Goal: Information Seeking & Learning: Learn about a topic

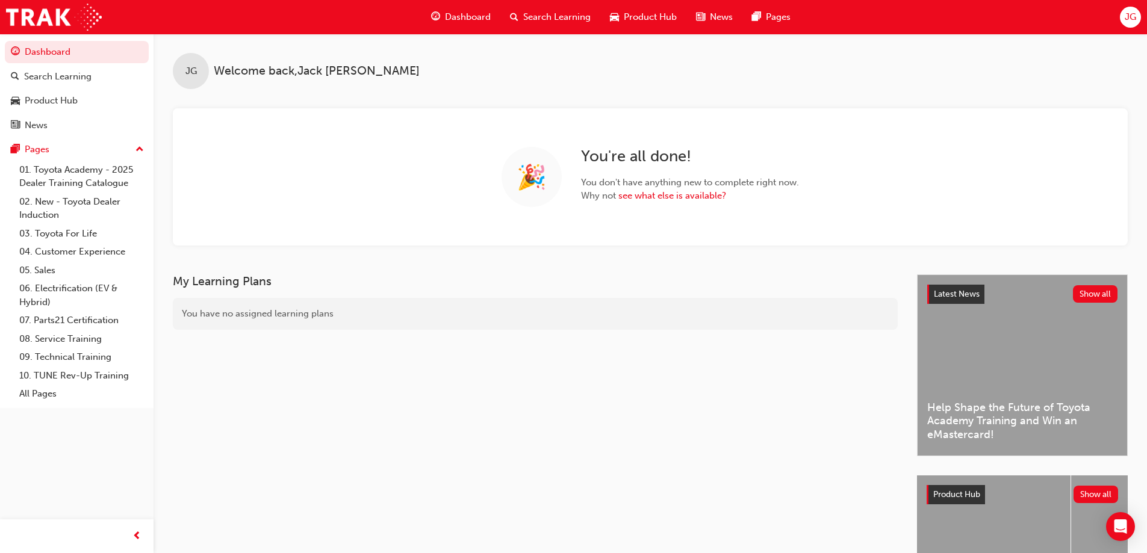
click at [1129, 17] on span "JG" at bounding box center [1130, 17] width 11 height 14
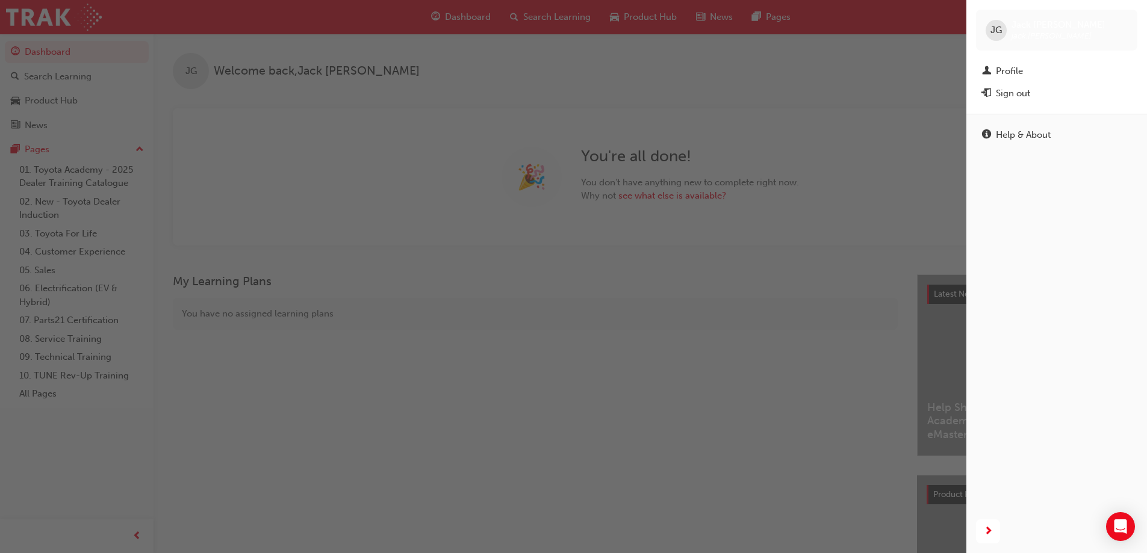
click at [1001, 71] on div "Profile" at bounding box center [1009, 71] width 27 height 14
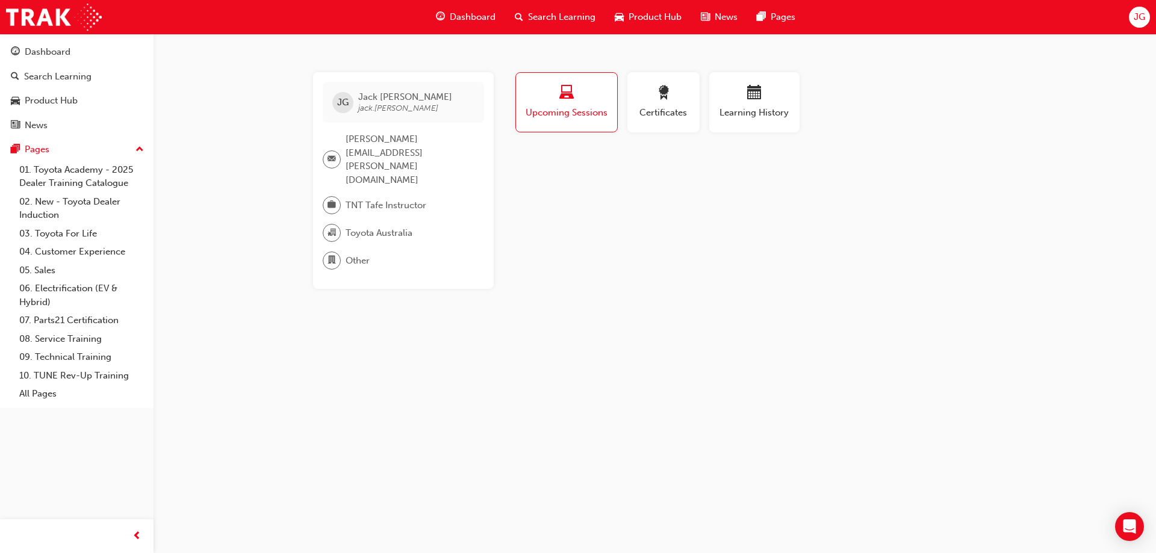
click at [665, 110] on span "Certificates" at bounding box center [663, 113] width 54 height 14
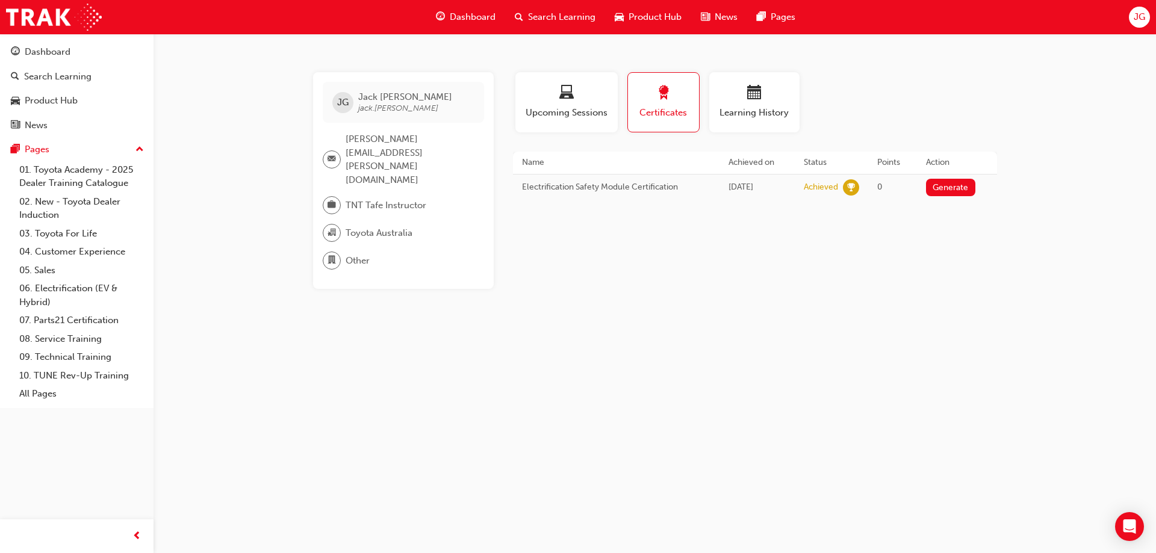
click at [569, 112] on span "Upcoming Sessions" at bounding box center [566, 113] width 84 height 14
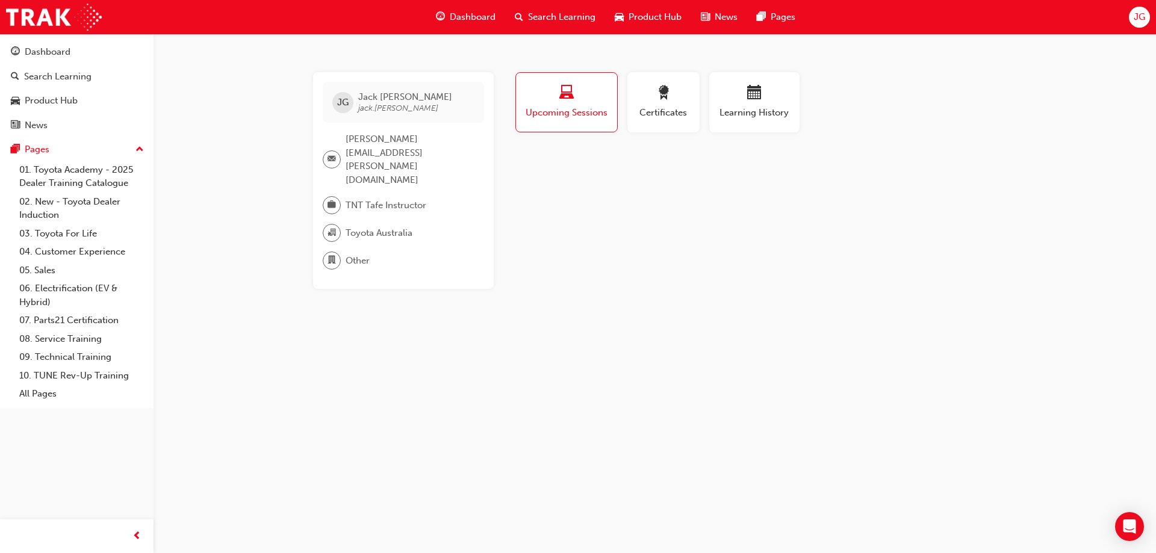
click at [775, 108] on span "Learning History" at bounding box center [754, 113] width 72 height 14
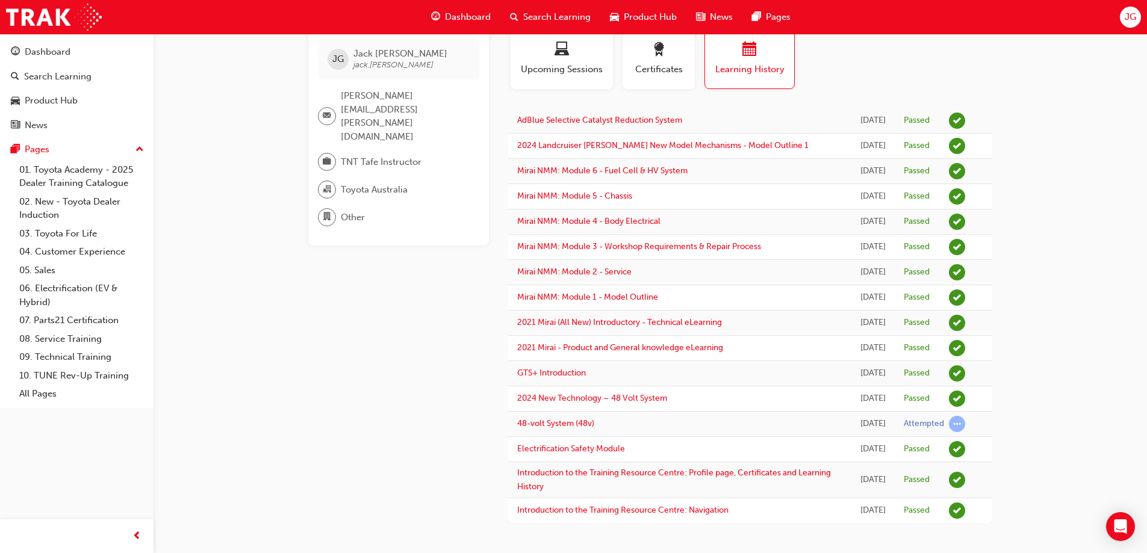
scroll to position [206, 0]
click at [640, 393] on link "2024 New Technology – 48 Volt System" at bounding box center [592, 398] width 150 height 10
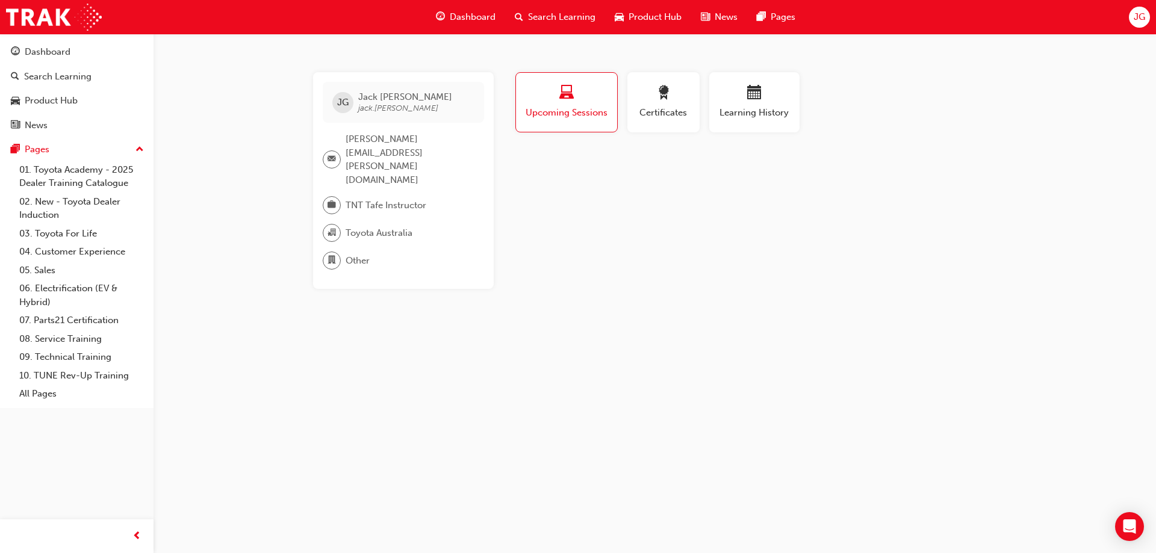
click at [741, 102] on div "button" at bounding box center [754, 94] width 72 height 19
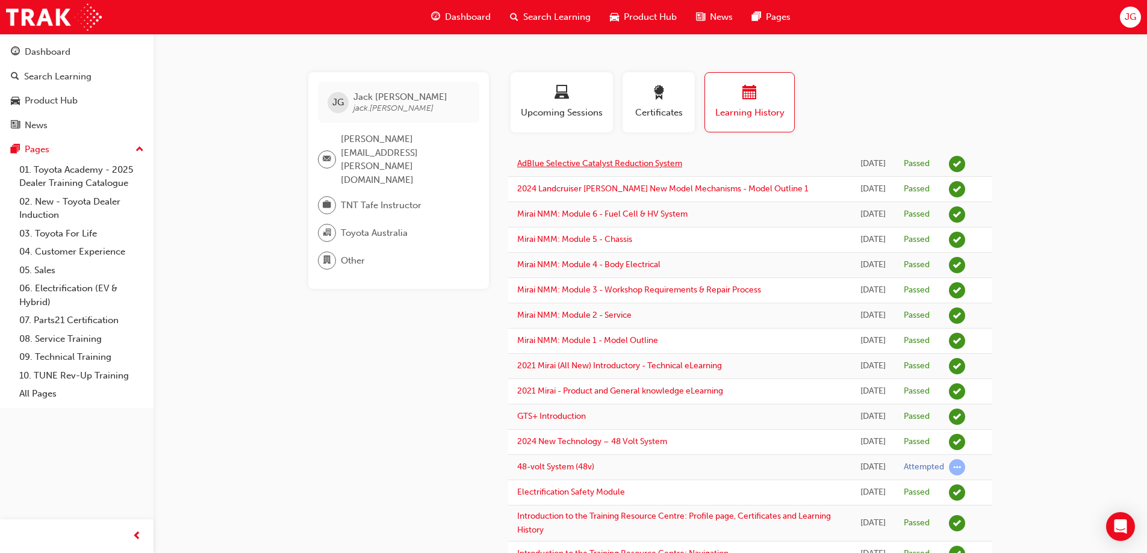
click at [617, 169] on link "AdBlue Selective Catalyst Reduction System" at bounding box center [599, 163] width 165 height 10
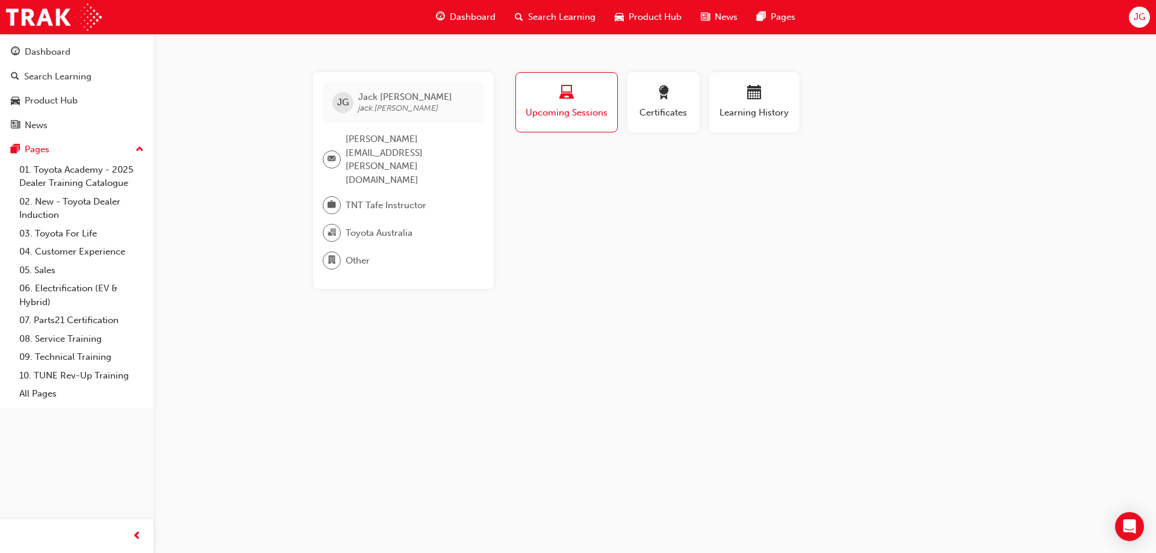
click at [545, 16] on span "Search Learning" at bounding box center [561, 17] width 67 height 14
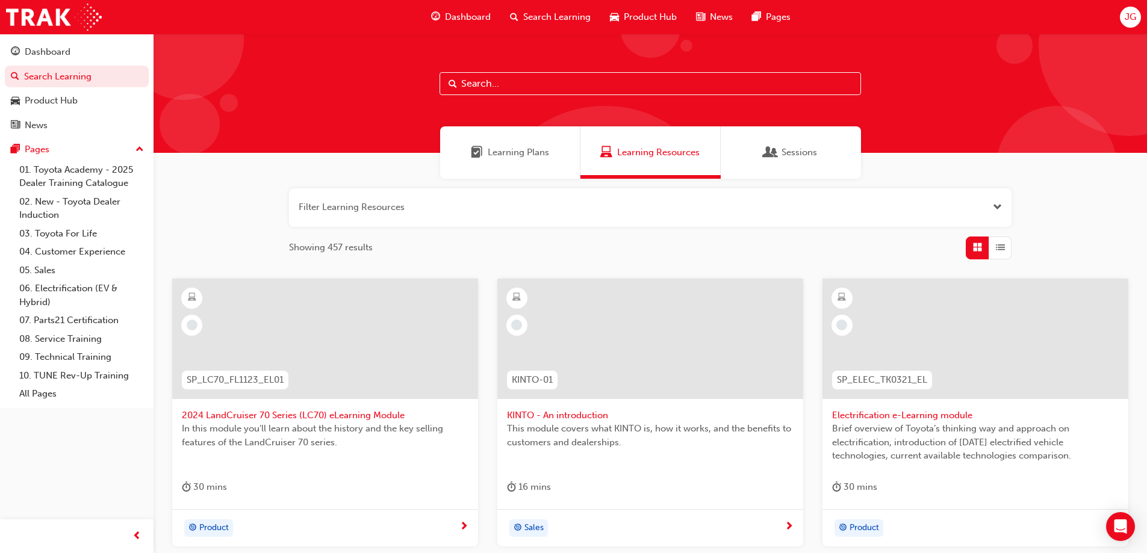
click at [482, 219] on button "button" at bounding box center [650, 207] width 722 height 39
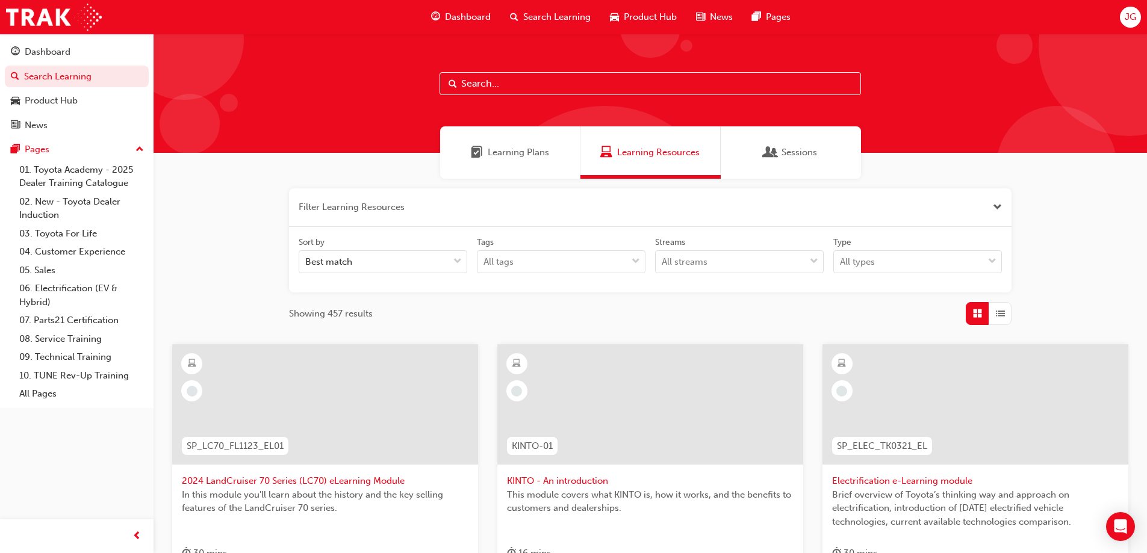
click at [433, 253] on div "Best match" at bounding box center [373, 262] width 149 height 21
click at [306, 256] on input "Sort by Best match" at bounding box center [305, 261] width 1 height 10
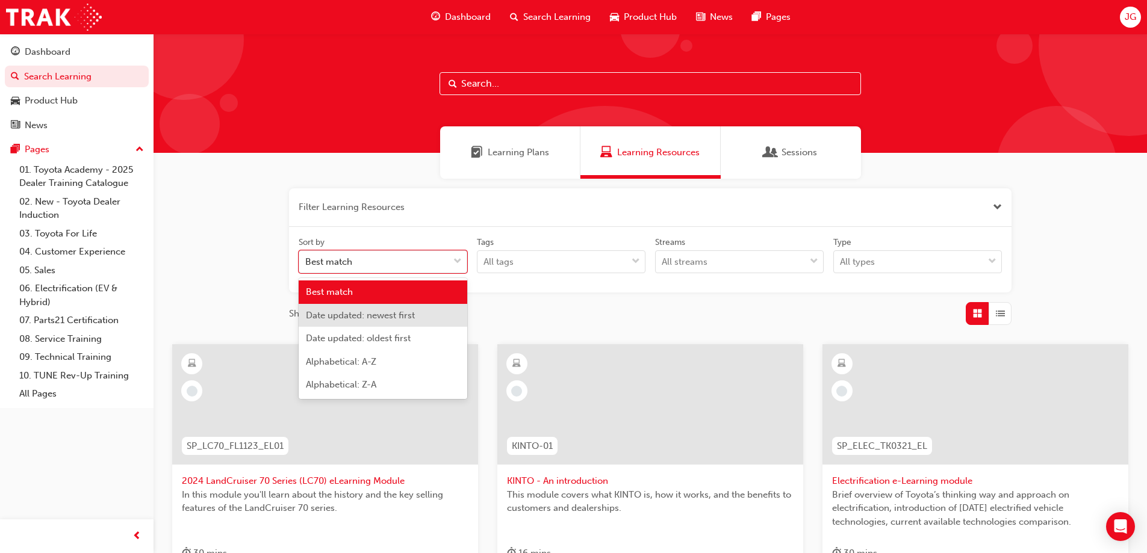
click at [390, 315] on span "Date updated: newest first" at bounding box center [360, 315] width 109 height 11
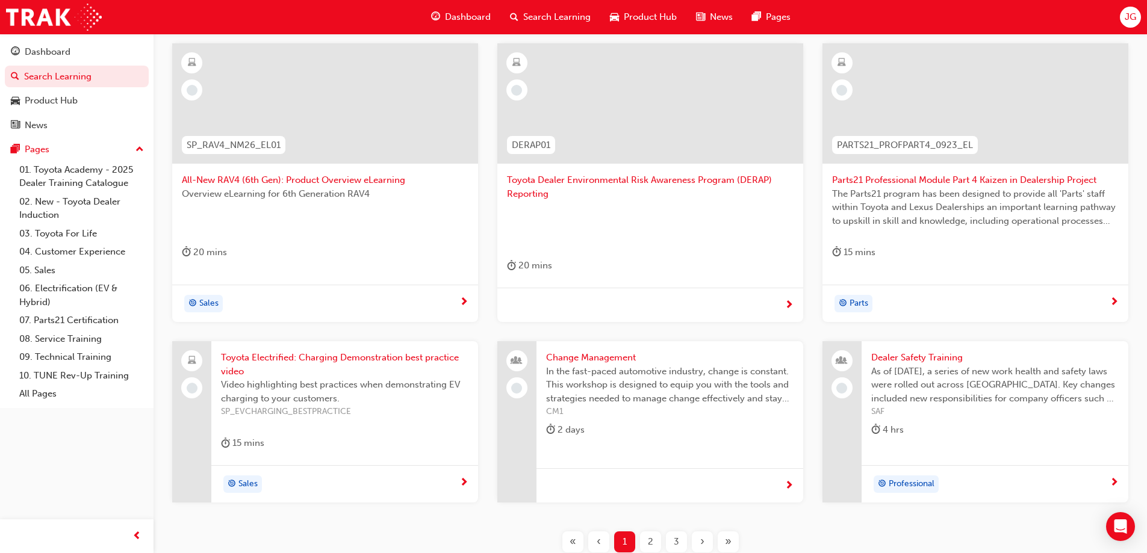
scroll to position [361, 0]
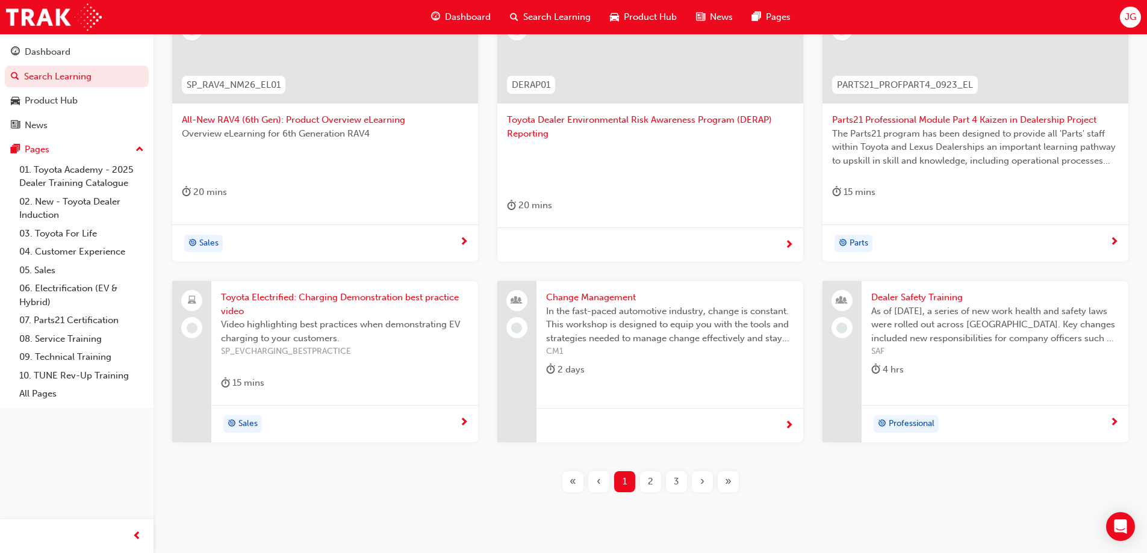
click at [650, 484] on span "2" at bounding box center [650, 482] width 5 height 14
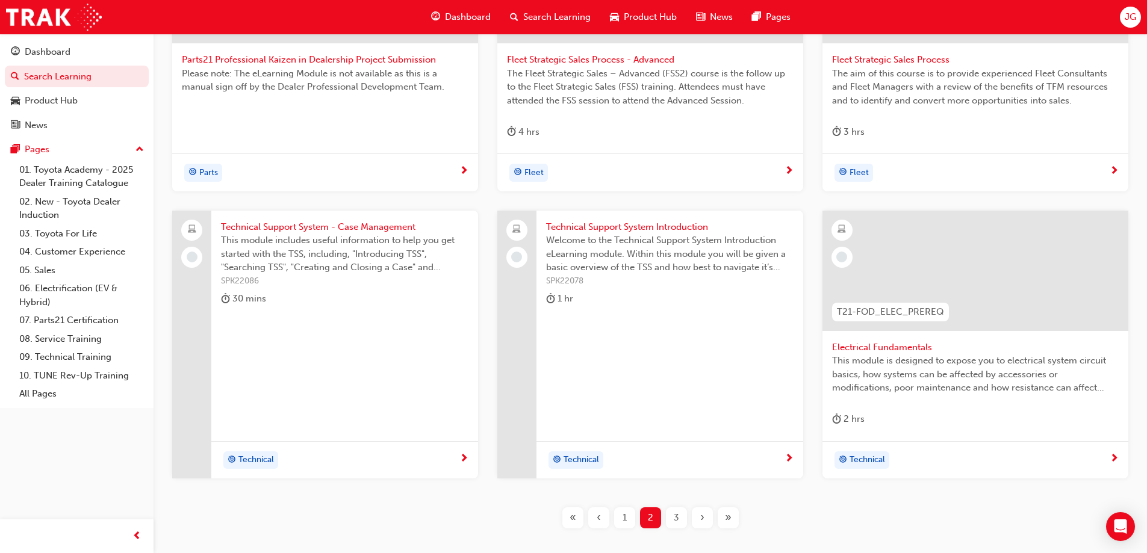
scroll to position [482, 0]
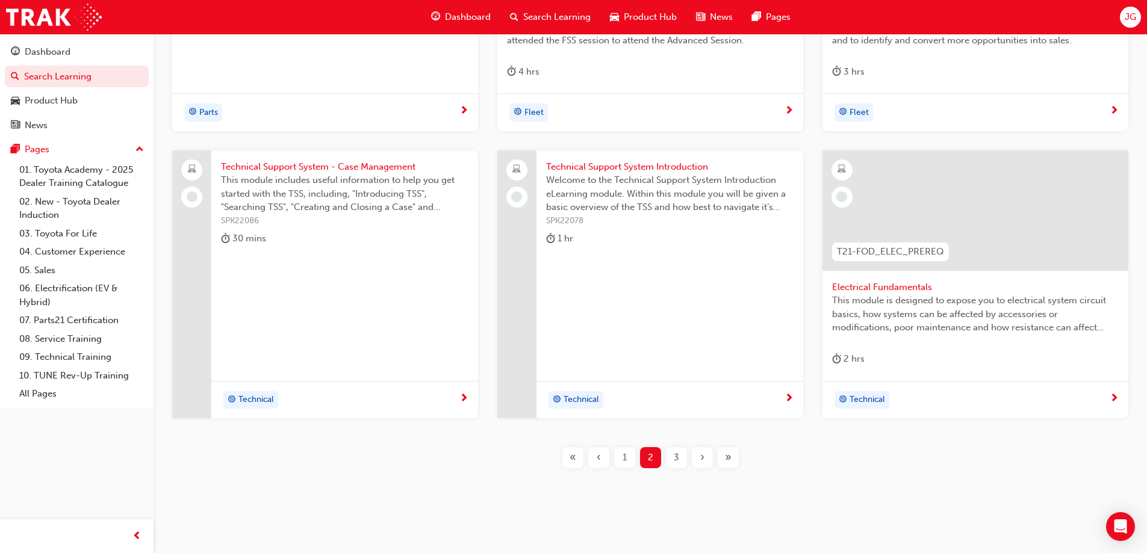
click at [678, 462] on span "3" at bounding box center [676, 458] width 5 height 14
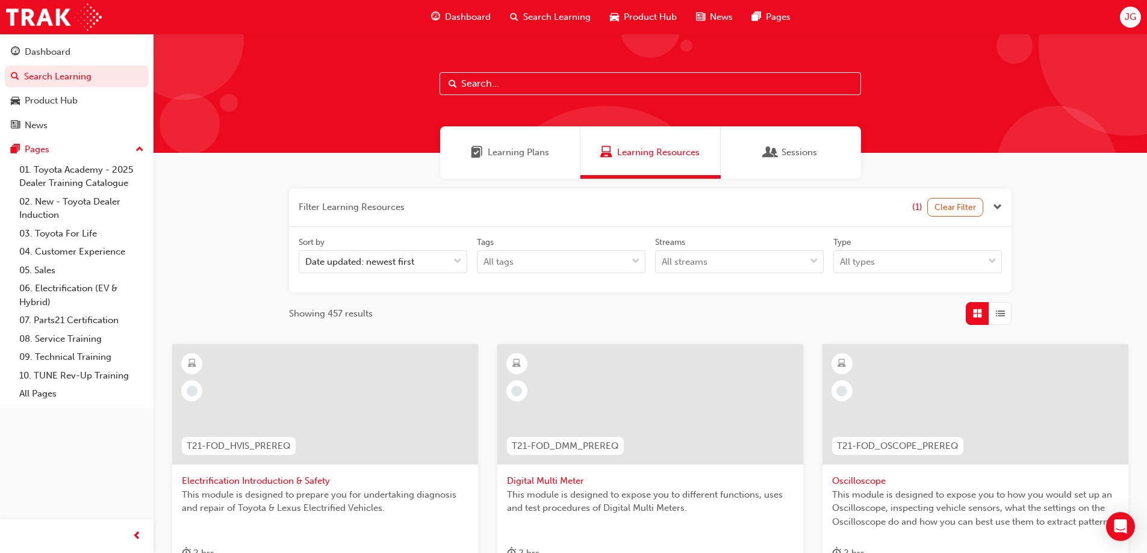
click at [81, 357] on link "09. Technical Training" at bounding box center [81, 357] width 134 height 19
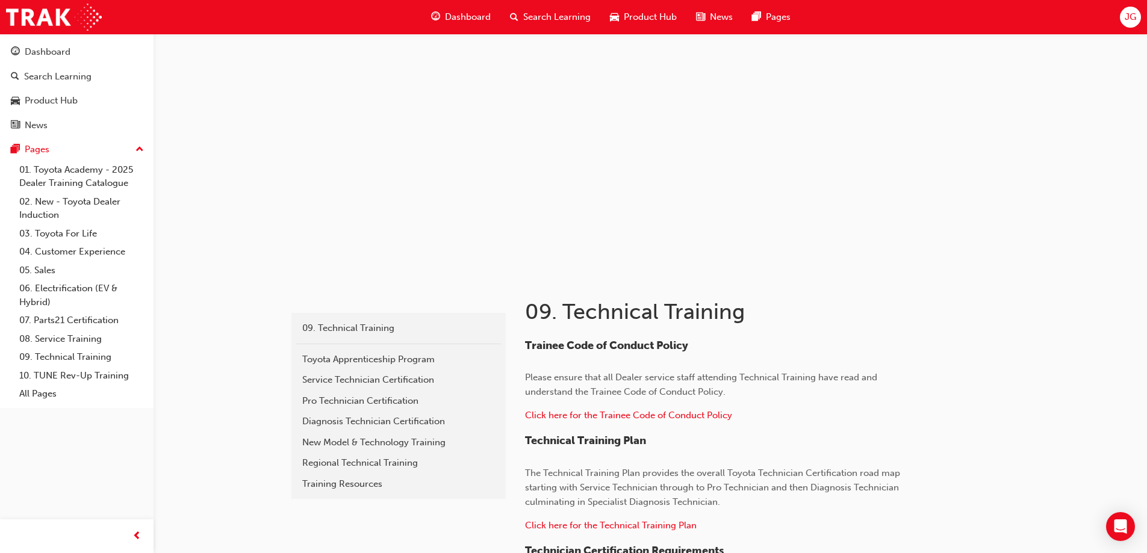
click at [395, 447] on div "New Model & Technology Training" at bounding box center [398, 443] width 193 height 14
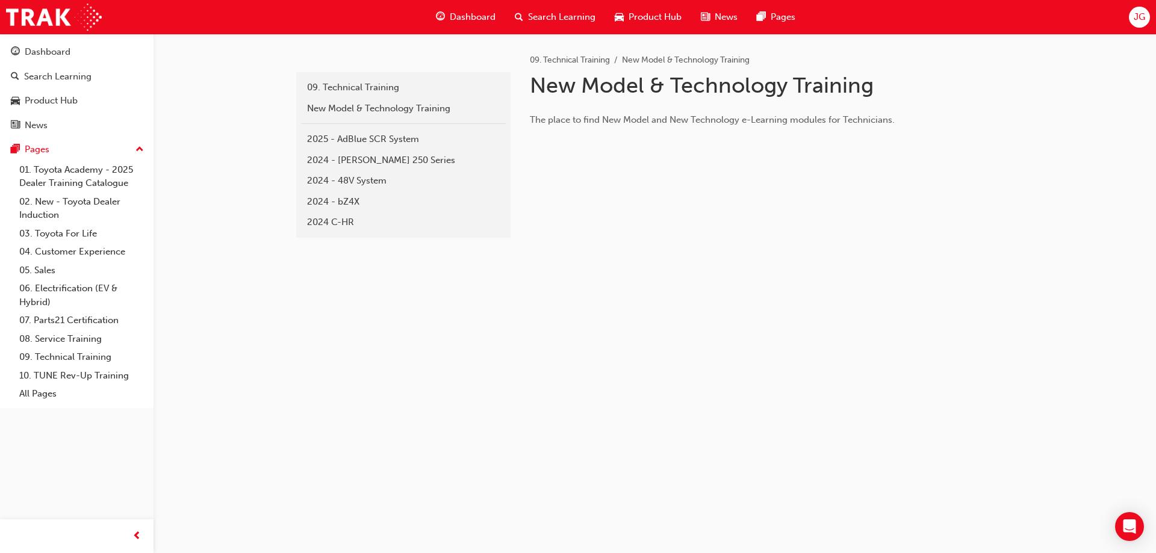
click at [375, 185] on div "2024 - 48V System" at bounding box center [403, 181] width 193 height 14
click at [355, 140] on div "2025 - AdBlue SCR System" at bounding box center [403, 139] width 193 height 14
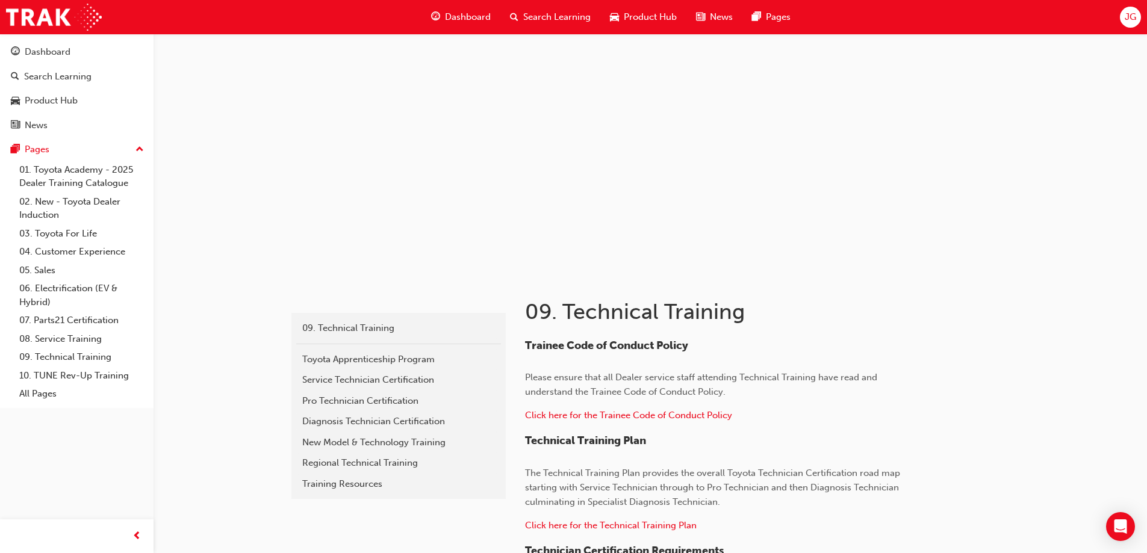
click at [59, 359] on link "09. Technical Training" at bounding box center [81, 357] width 134 height 19
click at [425, 443] on div "New Model & Technology Training" at bounding box center [398, 443] width 193 height 14
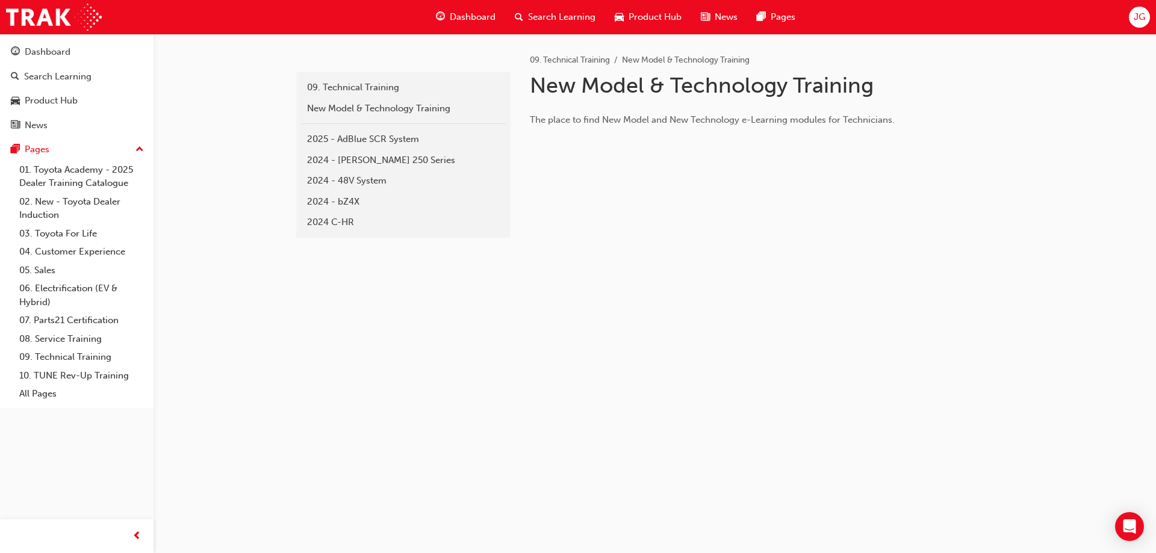
click at [371, 180] on div "2024 - 48V System" at bounding box center [403, 181] width 193 height 14
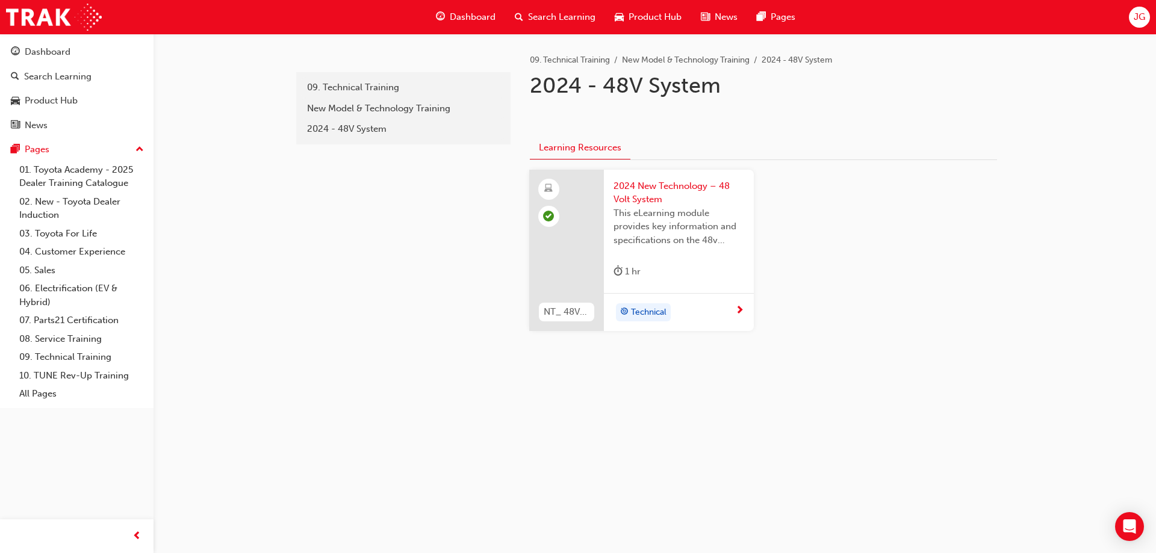
click at [673, 185] on span "2024 New Technology – 48 Volt System" at bounding box center [678, 192] width 131 height 27
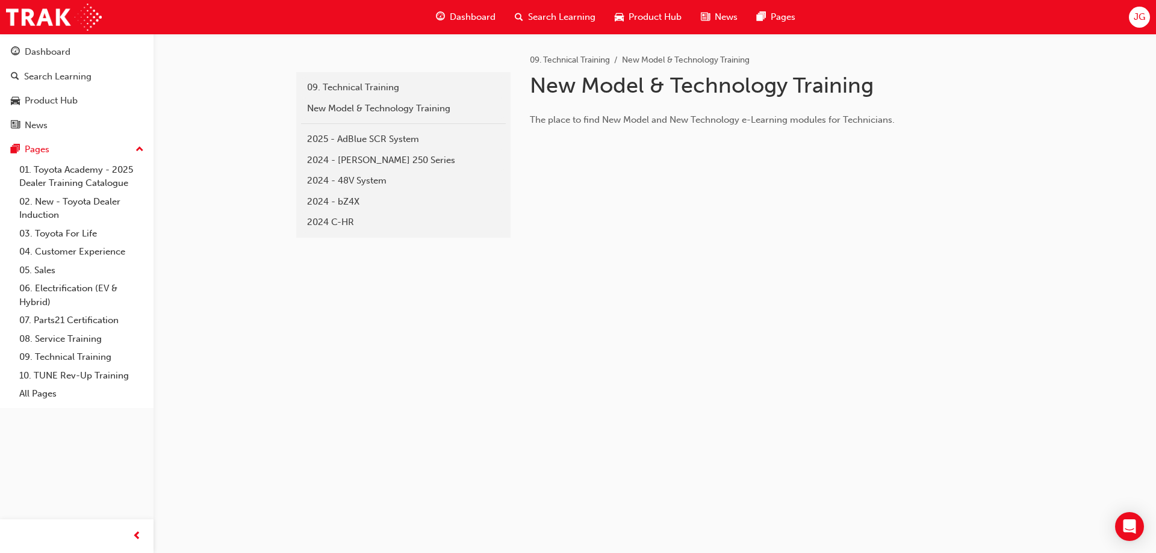
click at [365, 144] on div "2025 - AdBlue SCR System" at bounding box center [403, 139] width 193 height 14
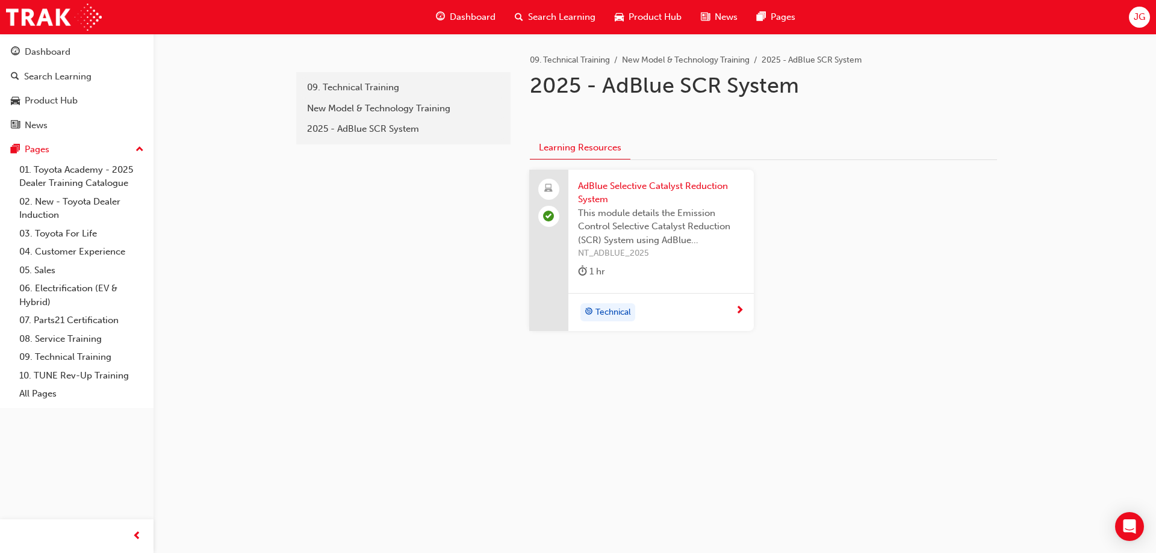
click at [43, 58] on div "Dashboard" at bounding box center [48, 52] width 46 height 14
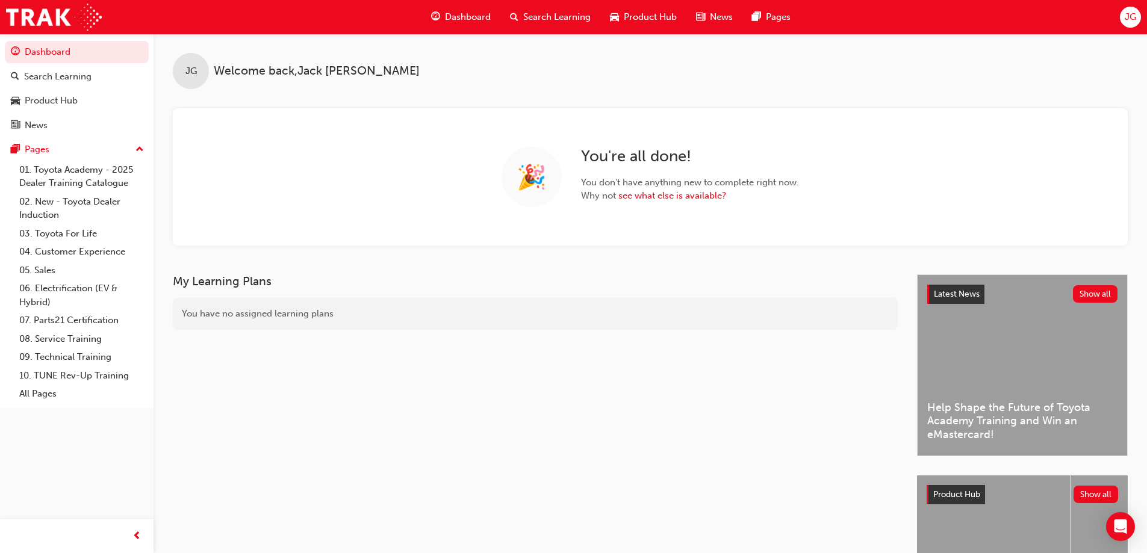
click at [1128, 17] on span "JG" at bounding box center [1130, 17] width 11 height 14
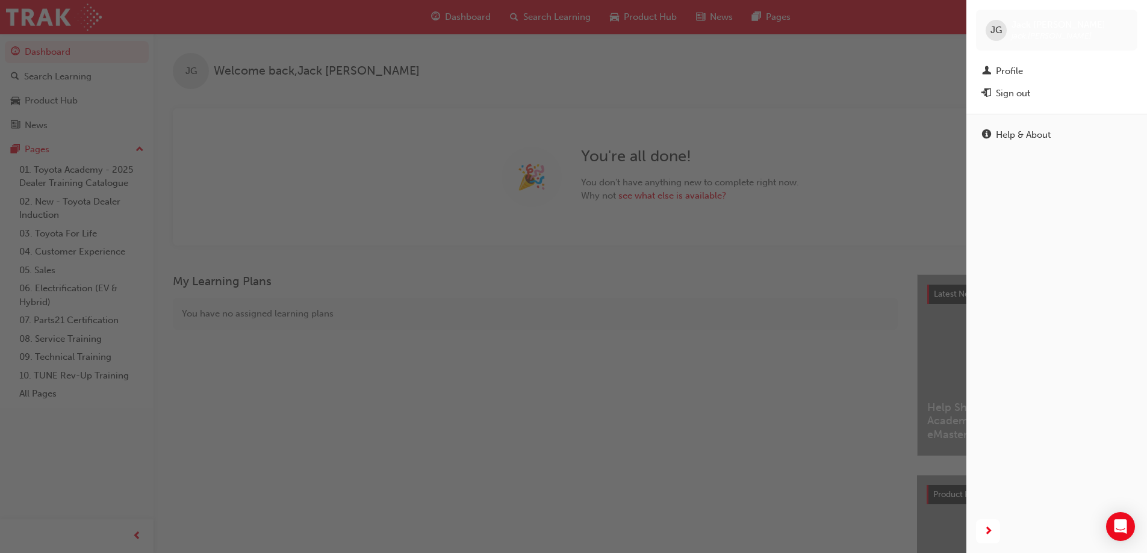
click at [1038, 63] on link "Profile" at bounding box center [1056, 71] width 161 height 22
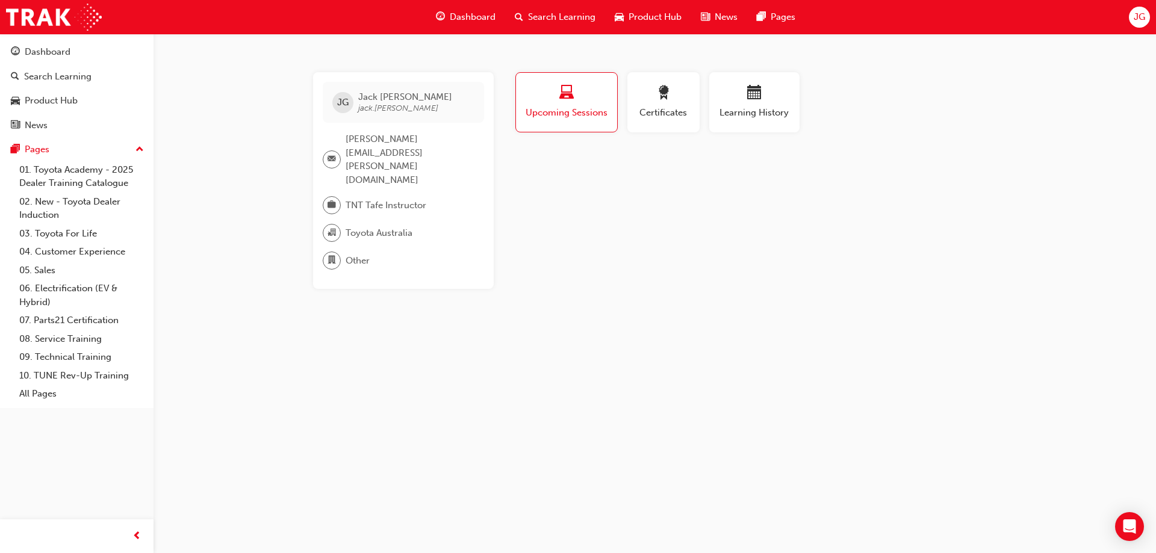
click at [660, 117] on span "Certificates" at bounding box center [663, 113] width 54 height 14
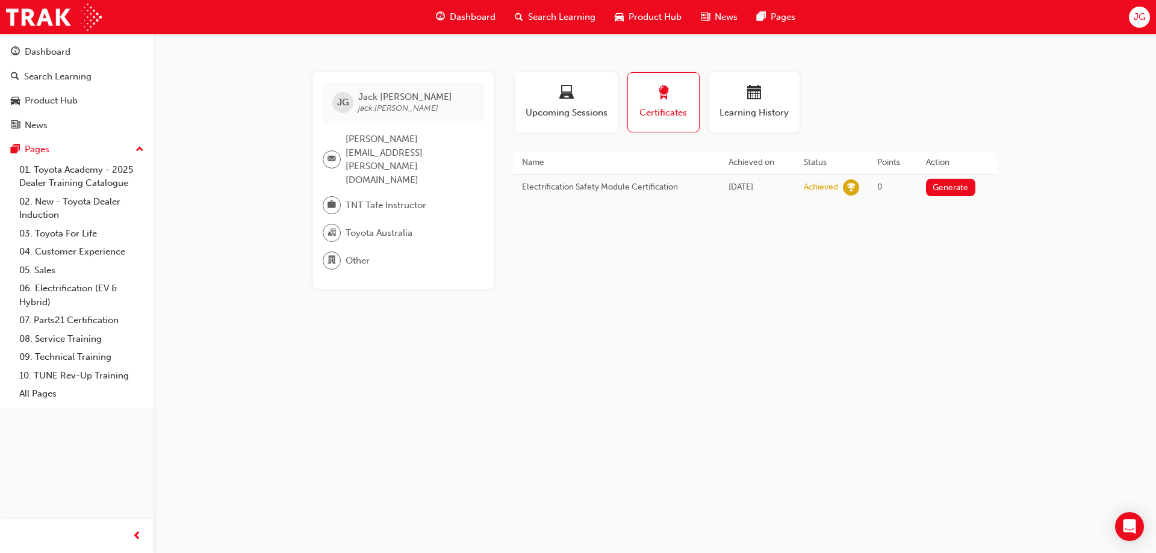
click at [534, 111] on span "Upcoming Sessions" at bounding box center [566, 113] width 84 height 14
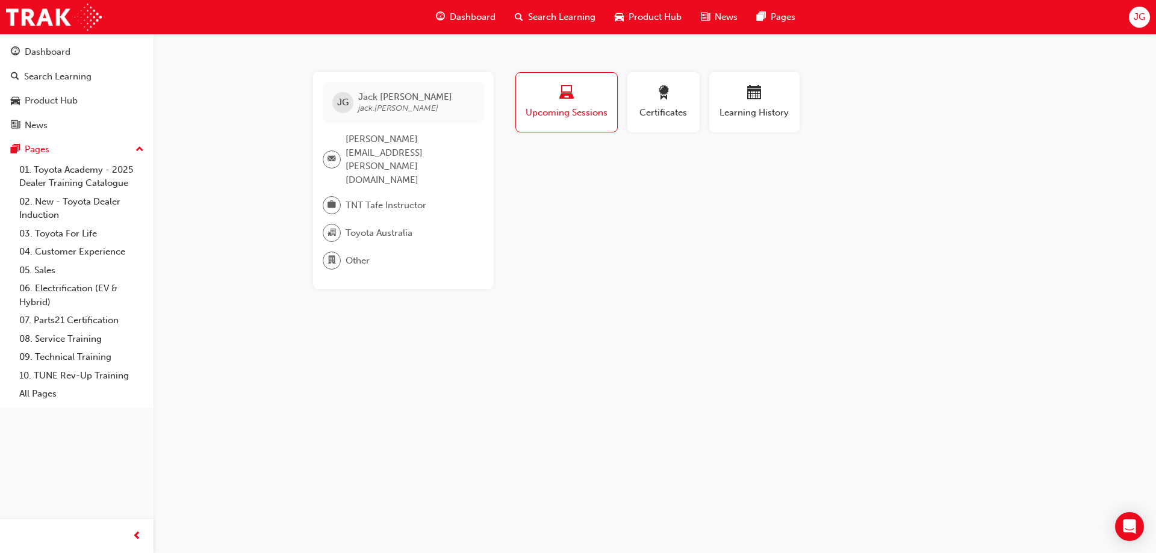
click at [772, 94] on div "button" at bounding box center [754, 94] width 72 height 19
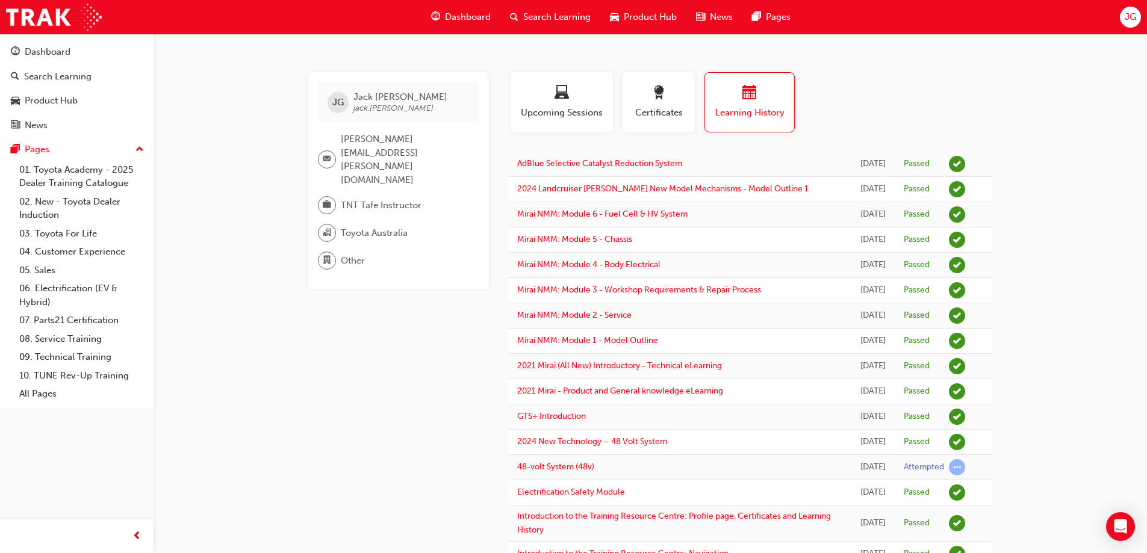
click at [48, 58] on div "Dashboard" at bounding box center [48, 52] width 46 height 14
